Goal: Obtain resource: Obtain resource

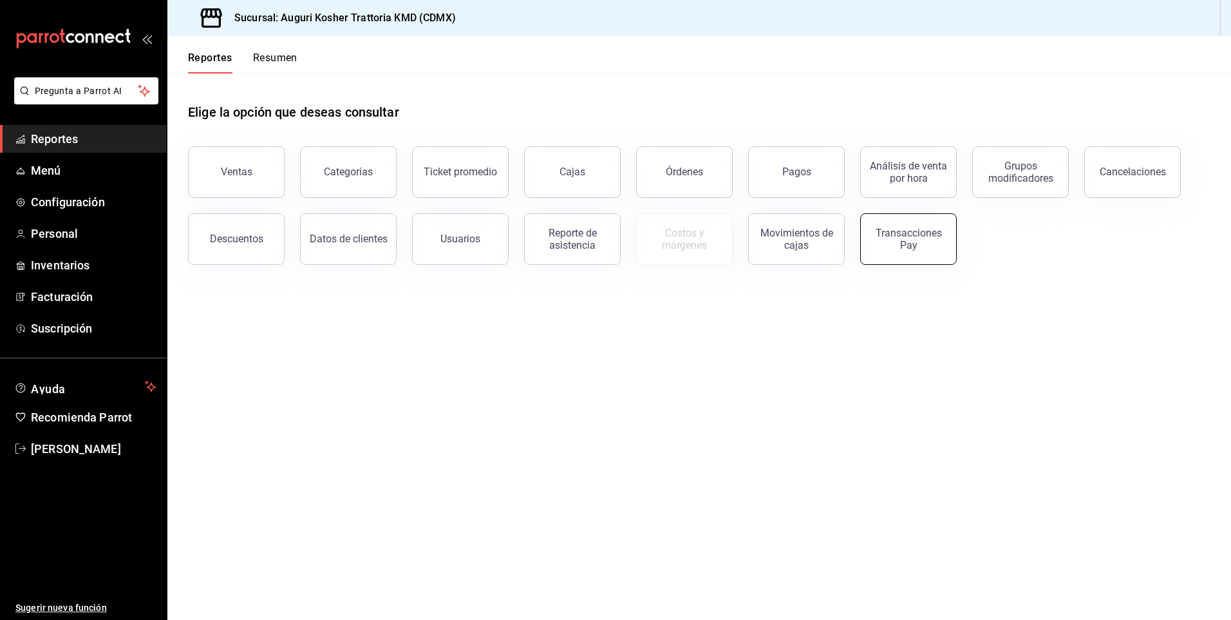
click at [904, 244] on div "Transacciones Pay" at bounding box center [909, 239] width 80 height 24
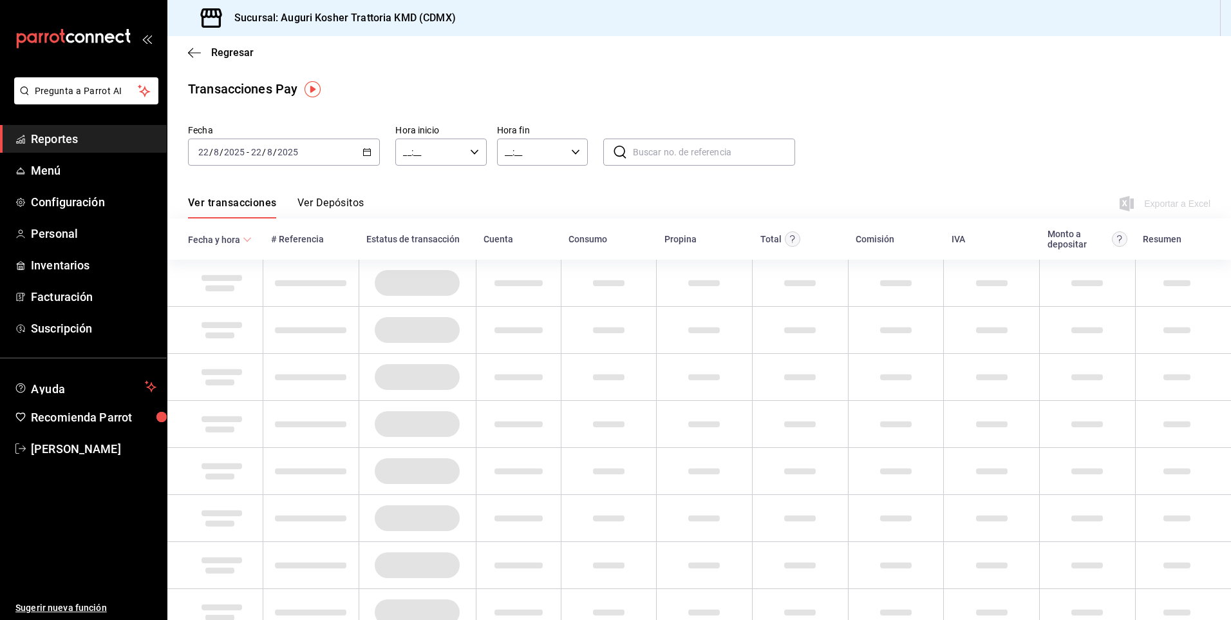
type input "00:00"
type input "23:59"
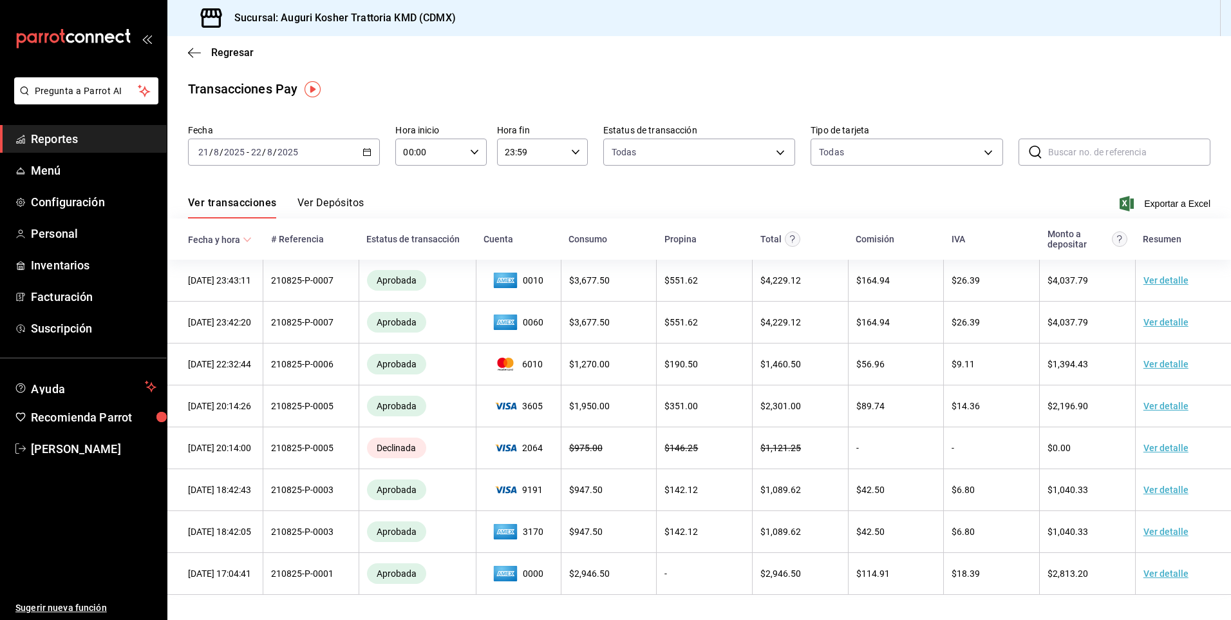
click at [339, 204] on button "Ver Depósitos" at bounding box center [331, 207] width 67 height 22
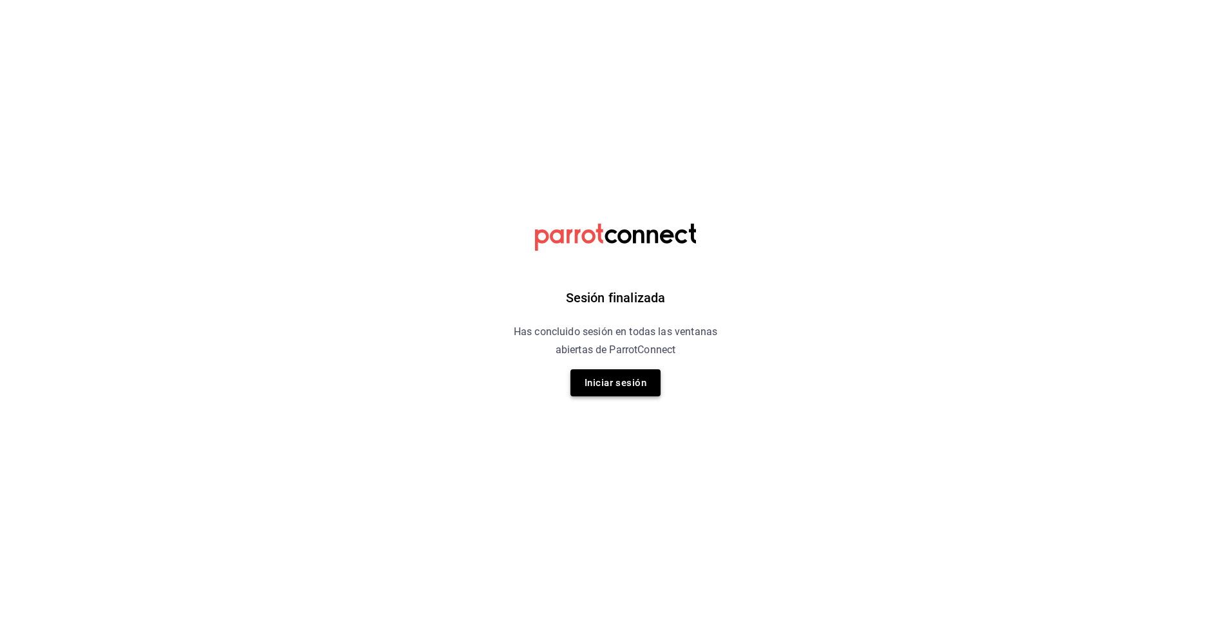
click at [611, 380] on button "Iniciar sesión" at bounding box center [616, 382] width 90 height 27
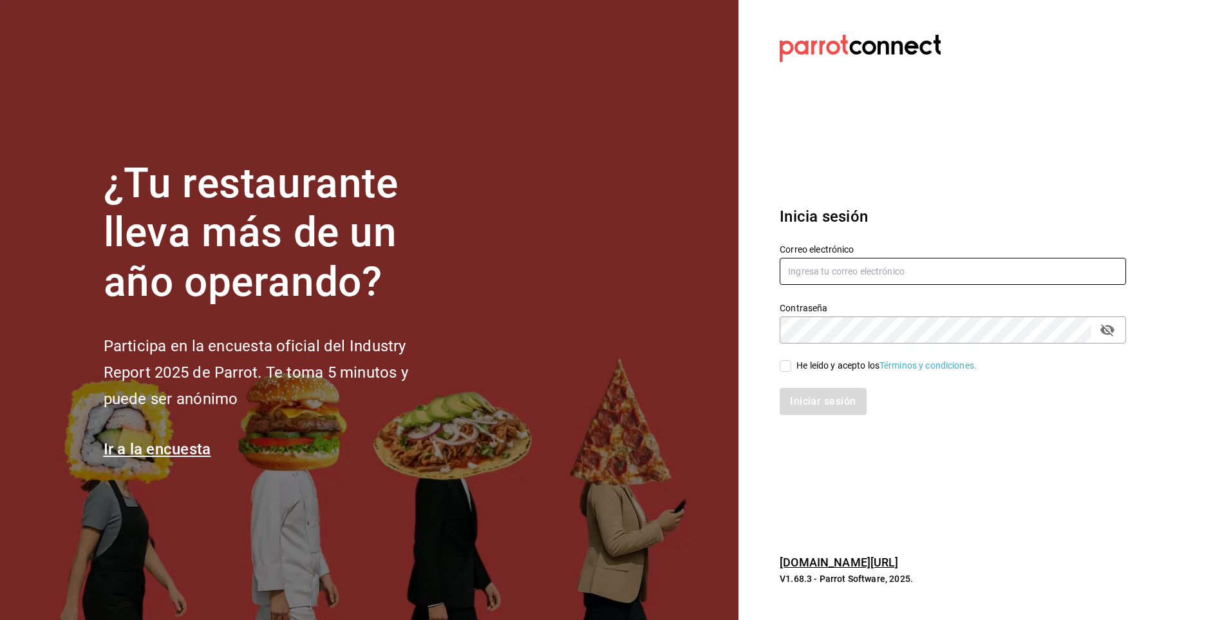
click at [809, 268] on input "text" at bounding box center [953, 271] width 346 height 27
type input "aquintero@altezza.com.mx"
click at [784, 367] on input "He leído y acepto los Términos y condiciones." at bounding box center [786, 366] width 12 height 12
checkbox input "true"
click at [806, 395] on button "Iniciar sesión" at bounding box center [824, 401] width 88 height 27
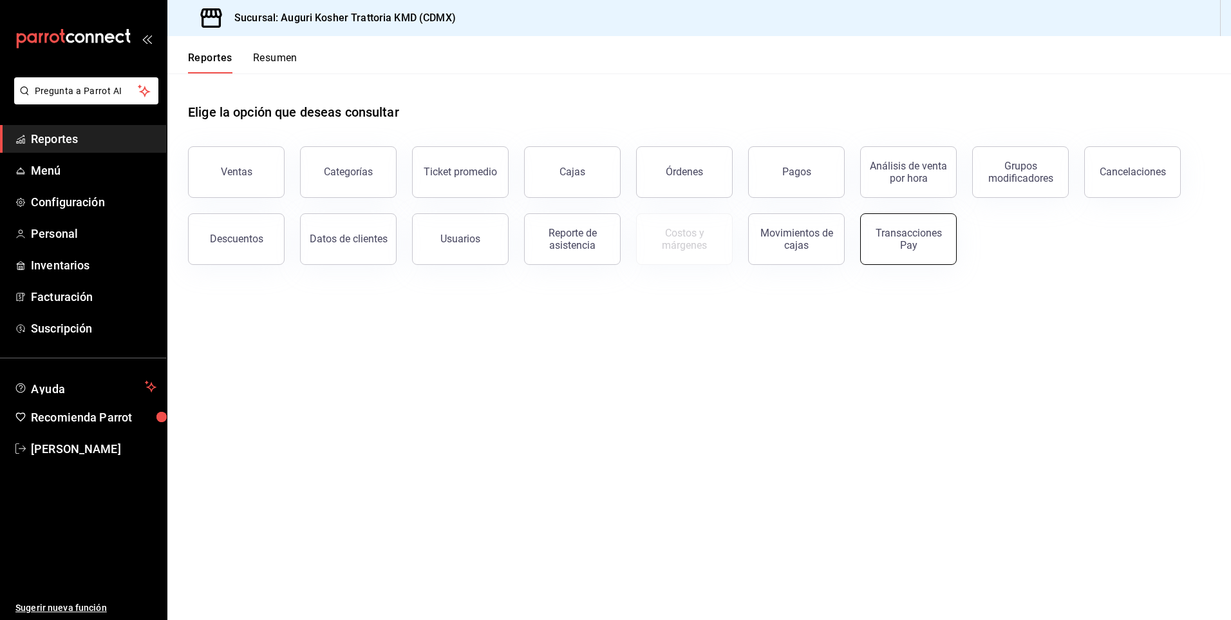
click at [907, 243] on div "Transacciones Pay" at bounding box center [909, 239] width 80 height 24
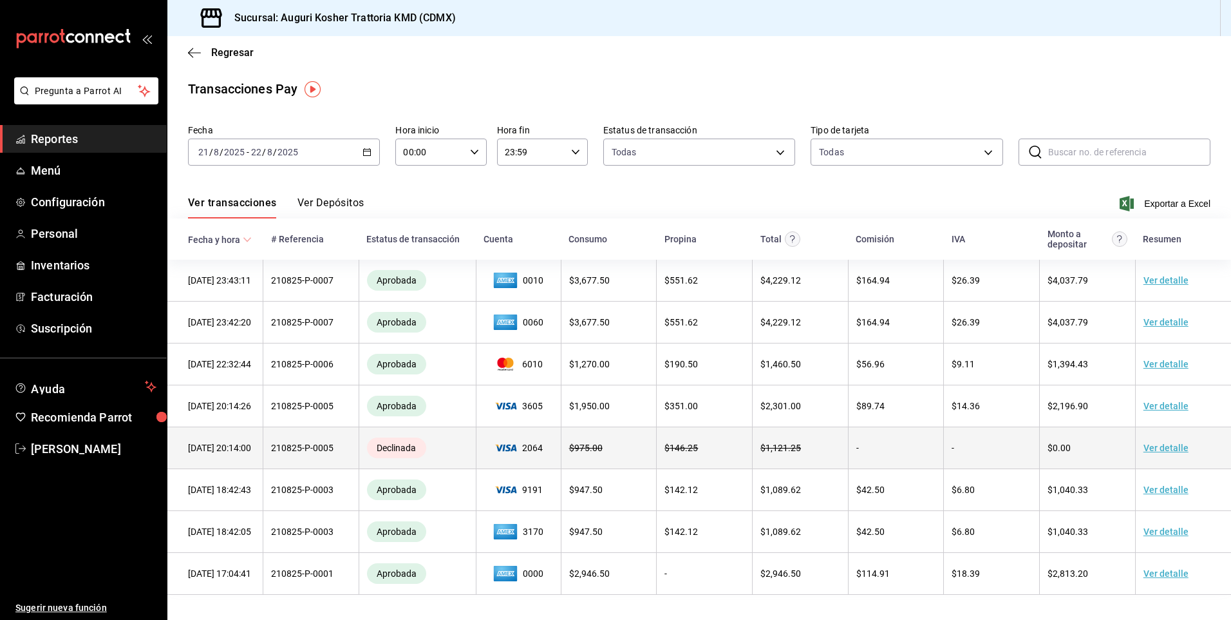
scroll to position [7, 0]
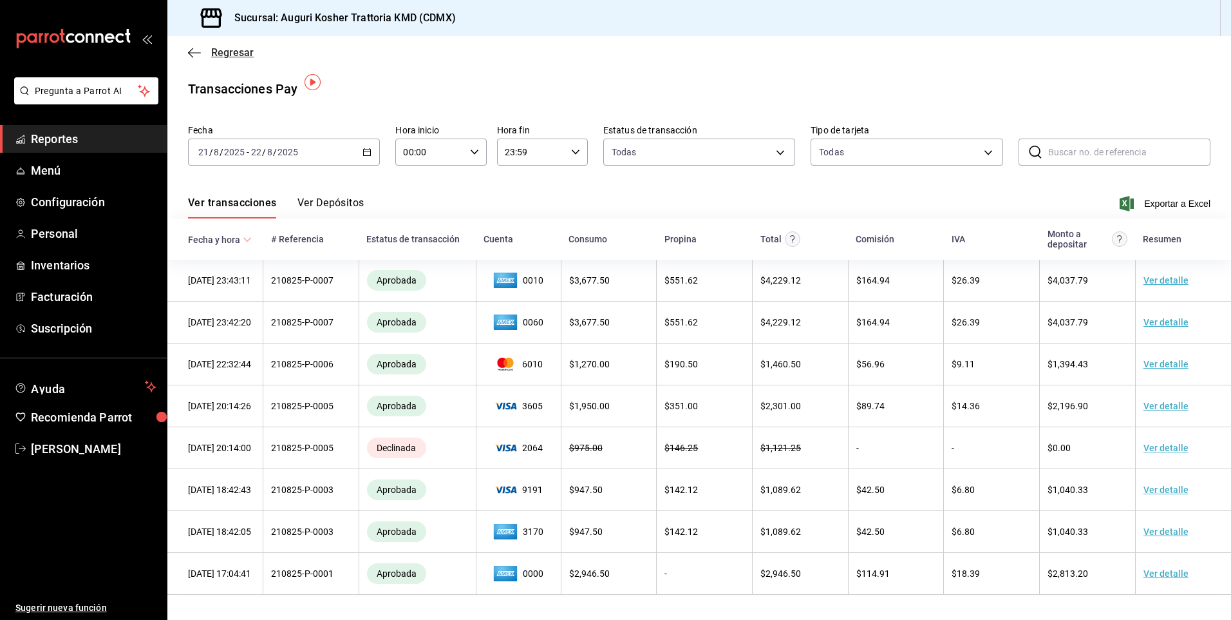
click at [193, 53] on icon "button" at bounding box center [194, 53] width 13 height 12
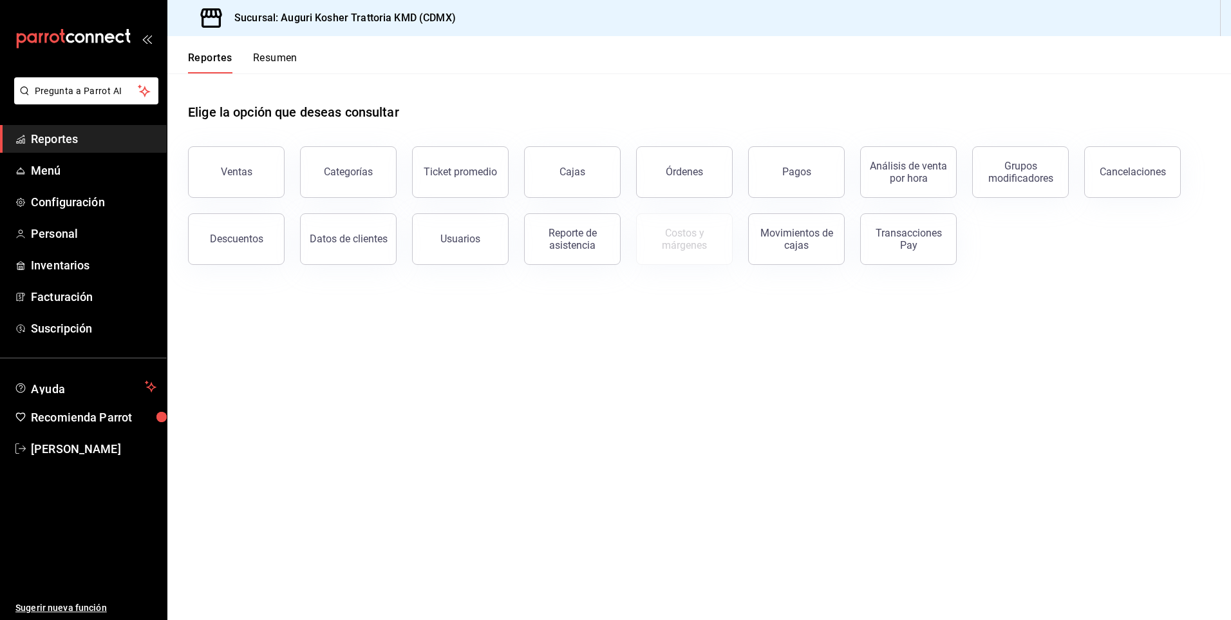
click at [682, 175] on div "Órdenes" at bounding box center [684, 172] width 37 height 12
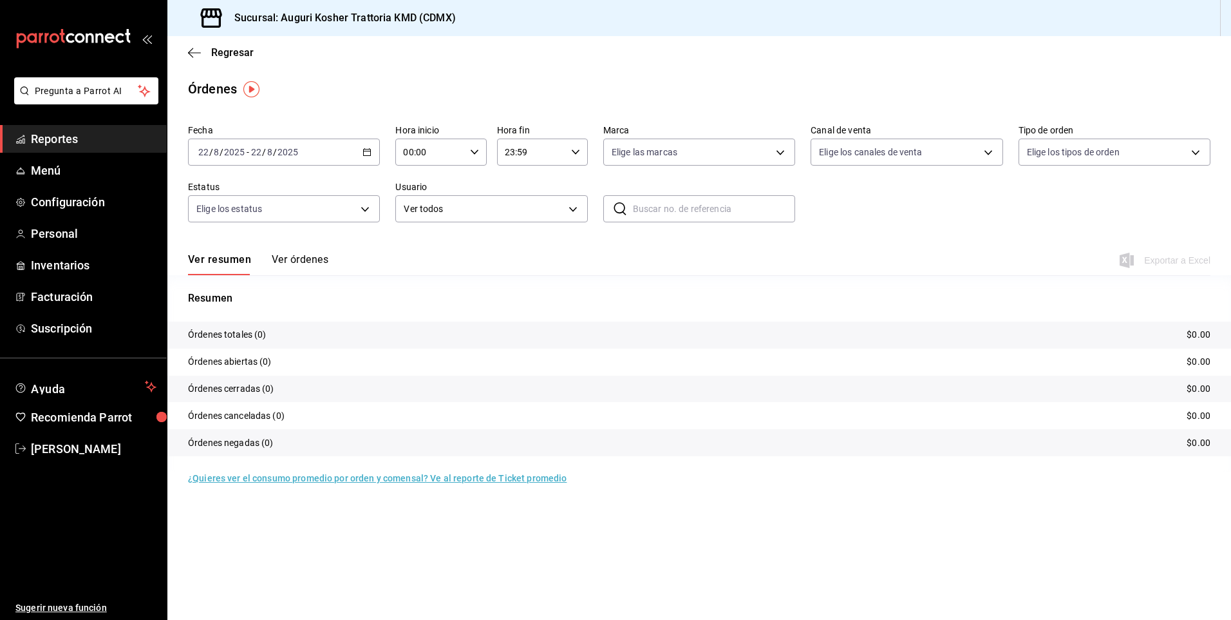
click at [260, 156] on input "22" at bounding box center [257, 152] width 12 height 10
click at [251, 224] on span "Ayer" at bounding box center [249, 220] width 100 height 14
click at [1181, 258] on span "Exportar a Excel" at bounding box center [1167, 259] width 88 height 15
click at [196, 53] on icon "button" at bounding box center [194, 53] width 13 height 12
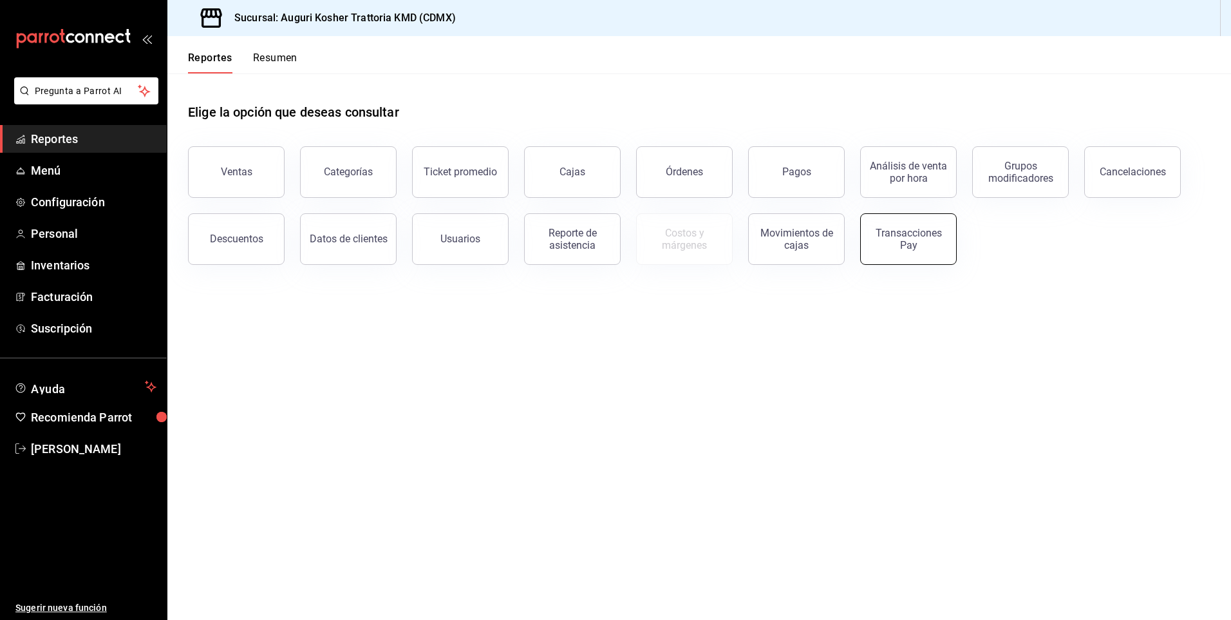
click at [909, 236] on div "Transacciones Pay" at bounding box center [909, 239] width 80 height 24
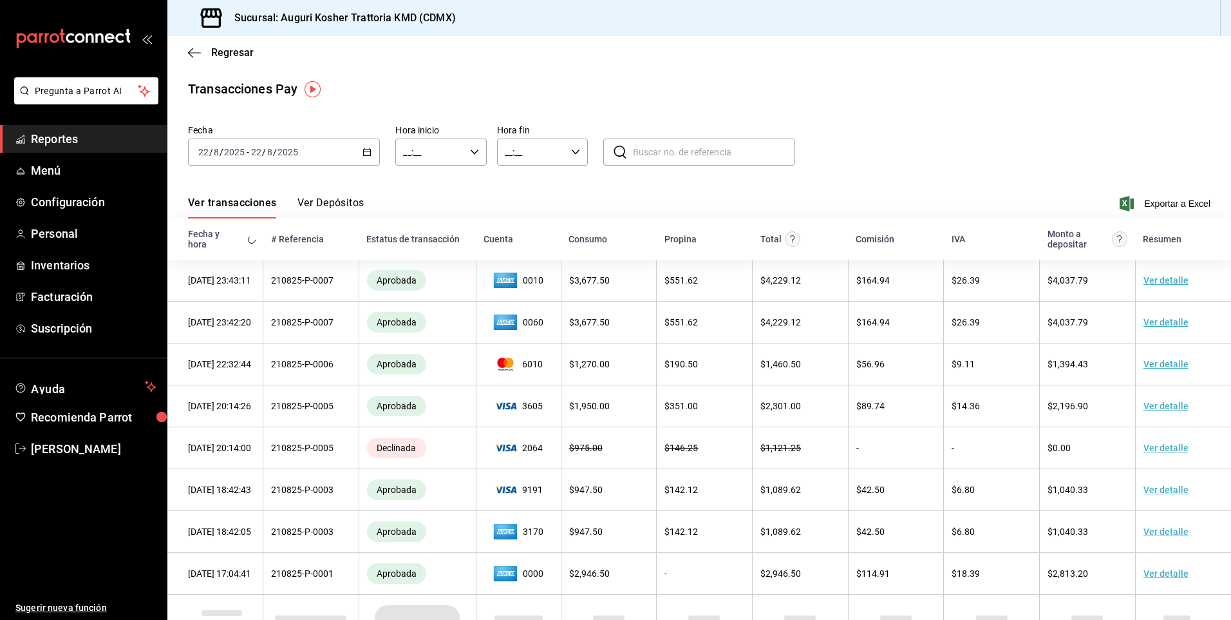
type input "00:00"
type input "23:59"
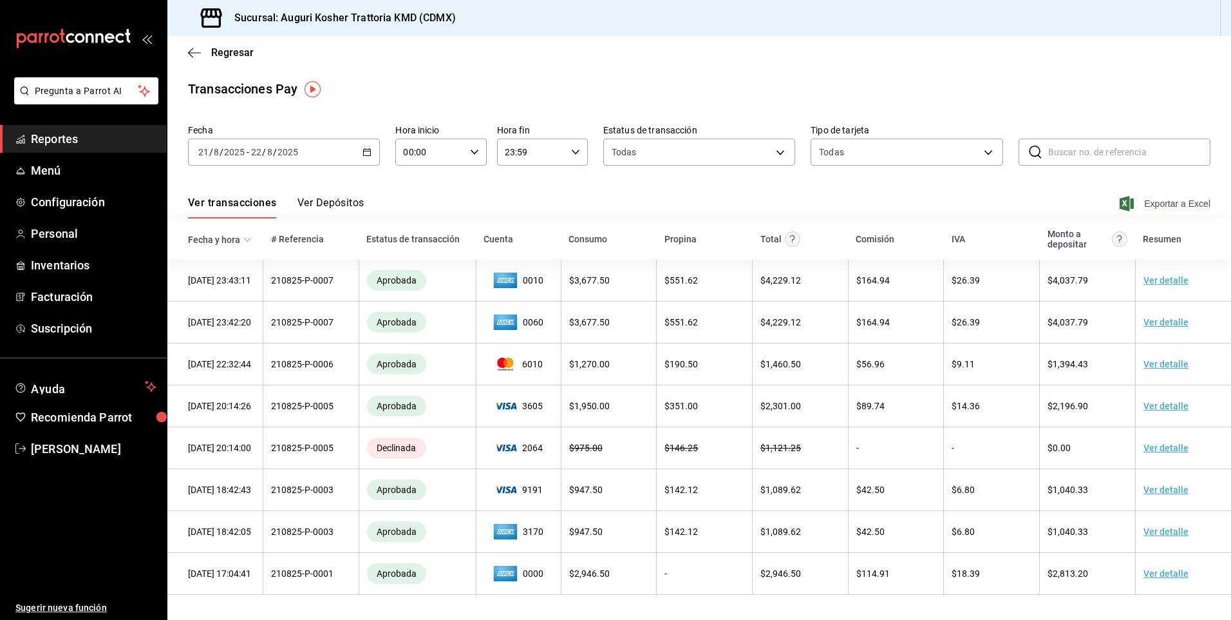
click at [1175, 203] on span "Exportar a Excel" at bounding box center [1167, 203] width 88 height 15
